Goal: Task Accomplishment & Management: Complete application form

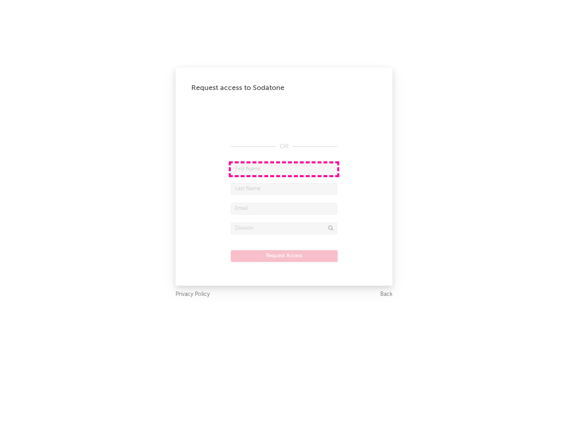
click at [284, 169] on input "text" at bounding box center [284, 169] width 106 height 12
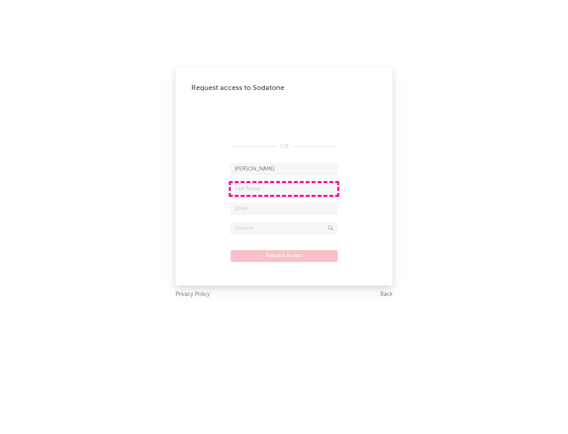
type input "[PERSON_NAME]"
click at [284, 188] on input "text" at bounding box center [284, 189] width 106 height 12
type input "[PERSON_NAME]"
click at [284, 208] on input "text" at bounding box center [284, 209] width 106 height 12
type input "[EMAIL_ADDRESS][DOMAIN_NAME]"
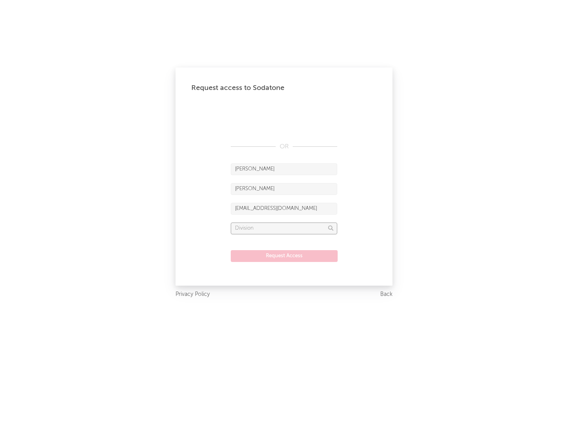
click at [284, 228] on input "text" at bounding box center [284, 228] width 106 height 12
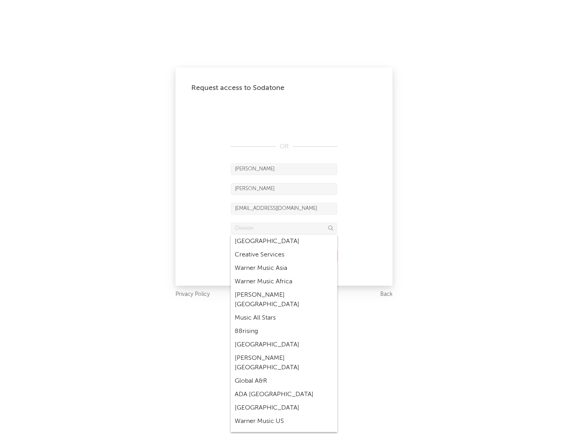
click at [284, 311] on div "Music All Stars" at bounding box center [284, 317] width 106 height 13
type input "Music All Stars"
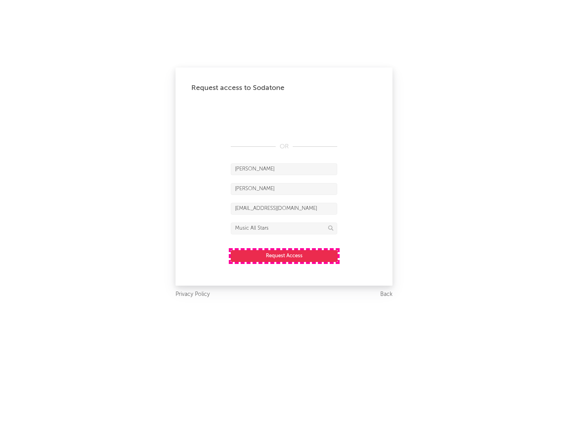
click at [284, 255] on button "Request Access" at bounding box center [284, 256] width 107 height 12
